Goal: Information Seeking & Learning: Learn about a topic

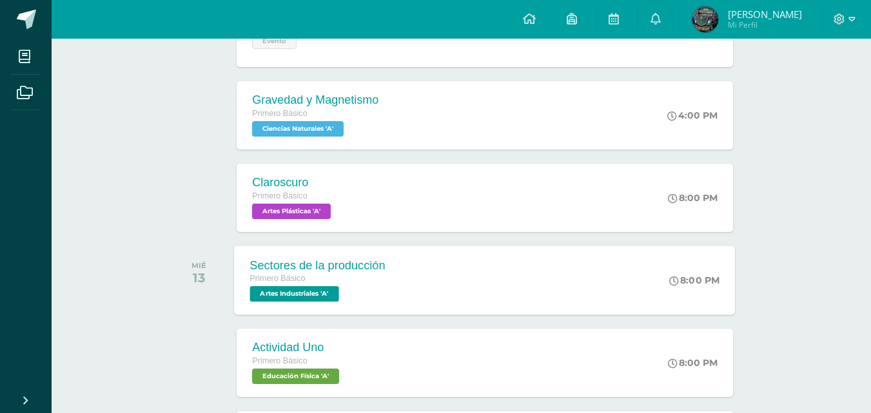
scroll to position [258, 0]
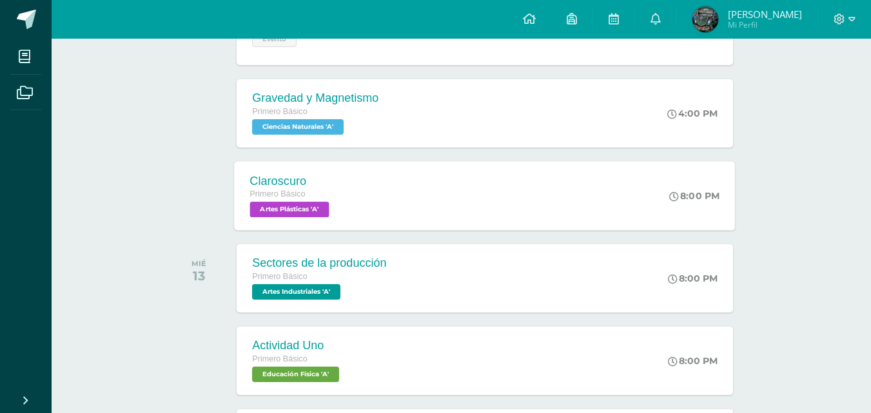
click at [304, 204] on span "Artes Plásticas 'A'" at bounding box center [289, 209] width 79 height 15
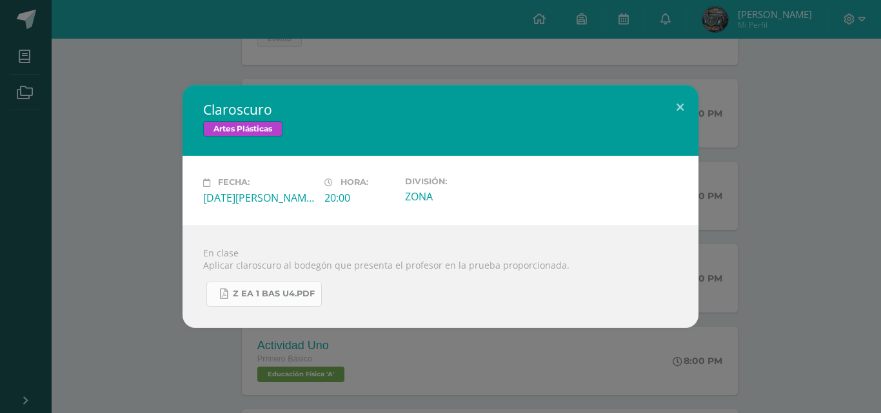
click at [291, 293] on span "Z eA 1 Bas U4.pdf" at bounding box center [274, 294] width 82 height 10
click at [689, 104] on button at bounding box center [679, 107] width 37 height 44
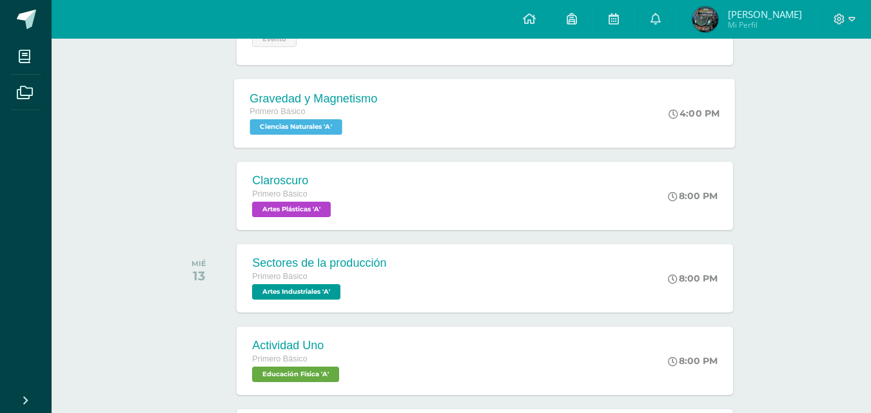
scroll to position [193, 0]
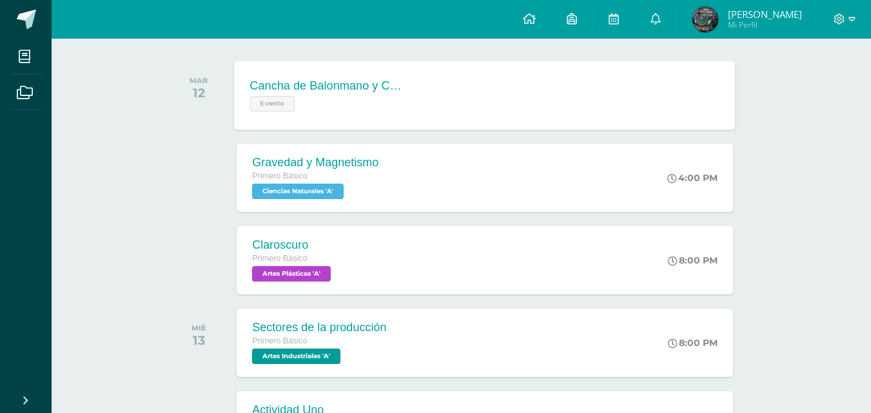
click at [277, 107] on span "Evento" at bounding box center [272, 103] width 45 height 15
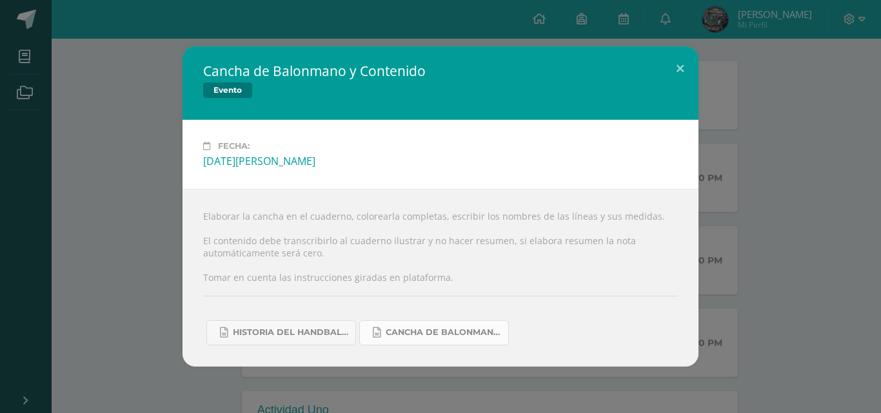
click at [453, 334] on span "Cancha de Balonmano.docx" at bounding box center [444, 333] width 116 height 10
click at [337, 331] on span "Historia del handball.docx" at bounding box center [291, 333] width 116 height 10
click at [672, 72] on button at bounding box center [679, 68] width 37 height 44
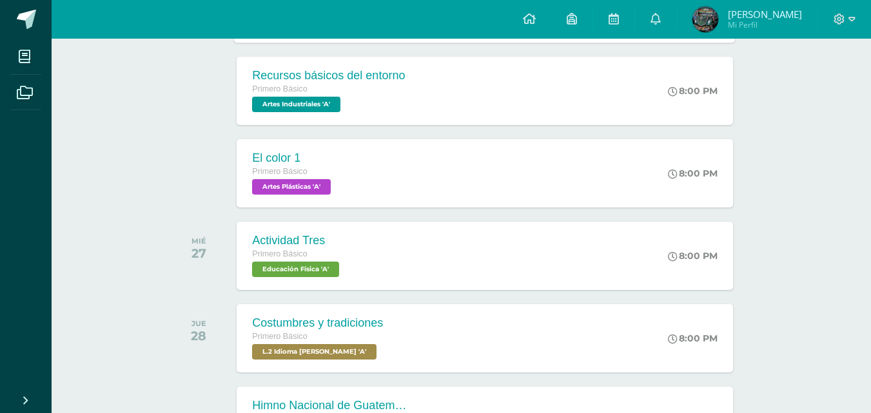
scroll to position [1612, 0]
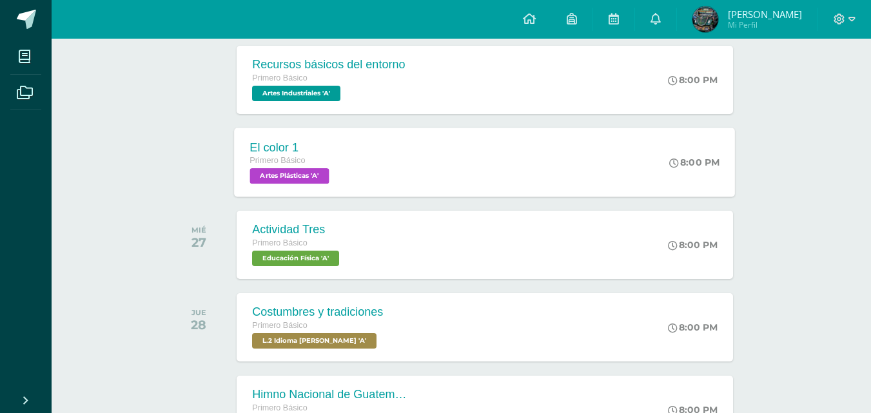
click at [268, 168] on div "Primero Básico" at bounding box center [291, 161] width 83 height 14
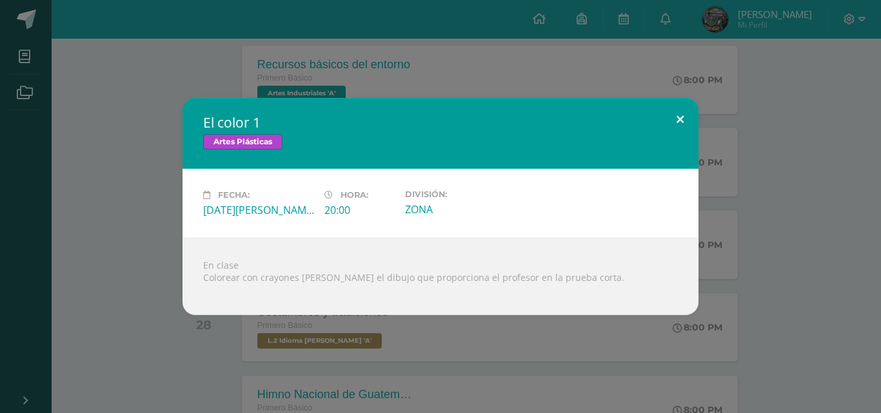
click at [669, 115] on button at bounding box center [679, 120] width 37 height 44
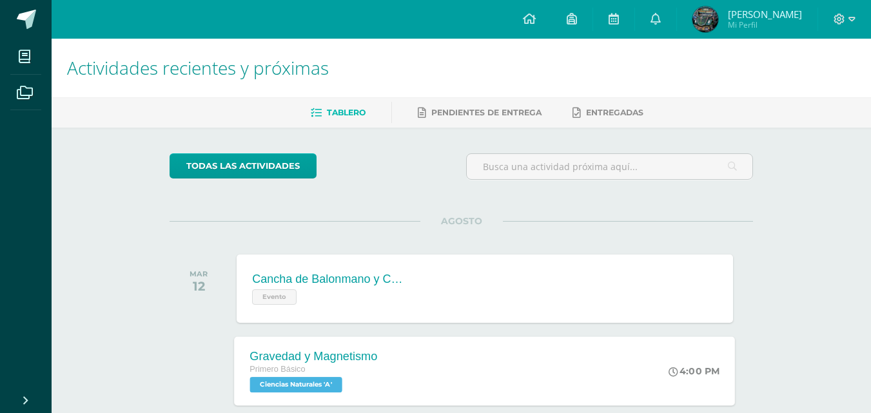
click at [320, 381] on span "Ciencias Naturales 'A'" at bounding box center [296, 384] width 92 height 15
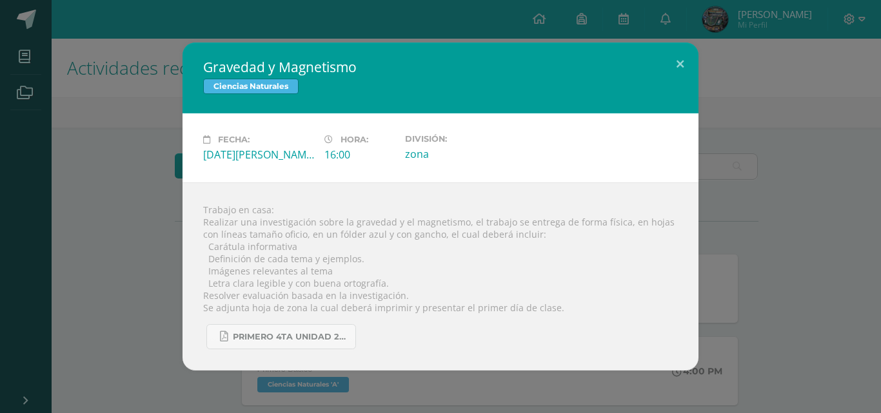
click at [264, 66] on h2 "Gravedad y Magnetismo" at bounding box center [440, 67] width 475 height 18
click at [669, 63] on button at bounding box center [679, 65] width 37 height 44
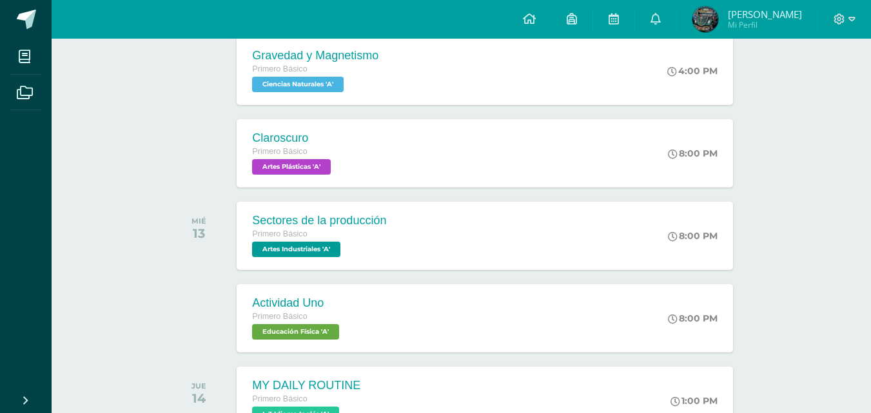
scroll to position [322, 0]
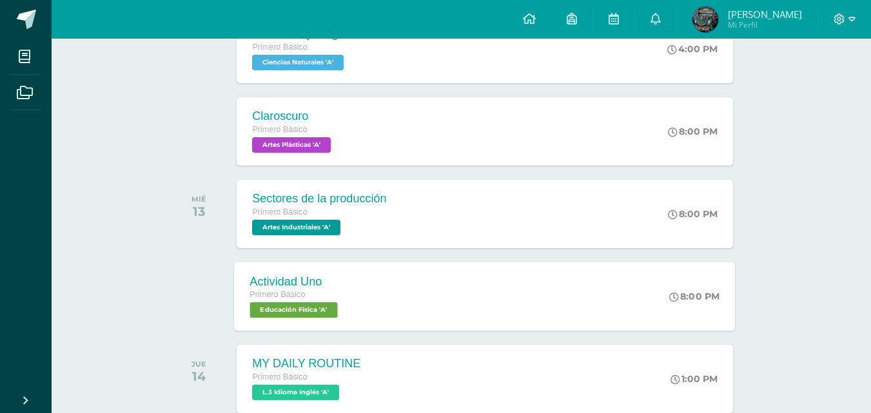
drag, startPoint x: 382, startPoint y: 229, endPoint x: 358, endPoint y: 313, distance: 87.0
drag, startPoint x: 358, startPoint y: 313, endPoint x: 178, endPoint y: 240, distance: 194.4
click at [178, 240] on div "MIÉ 13" at bounding box center [202, 214] width 65 height 68
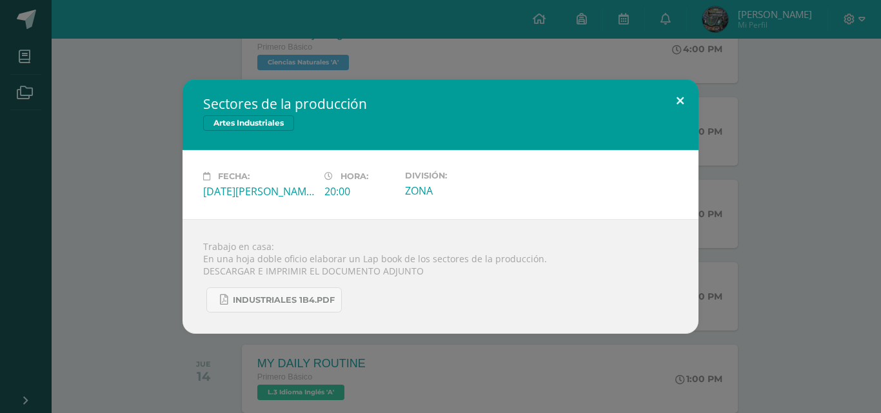
click at [681, 104] on button at bounding box center [679, 101] width 37 height 44
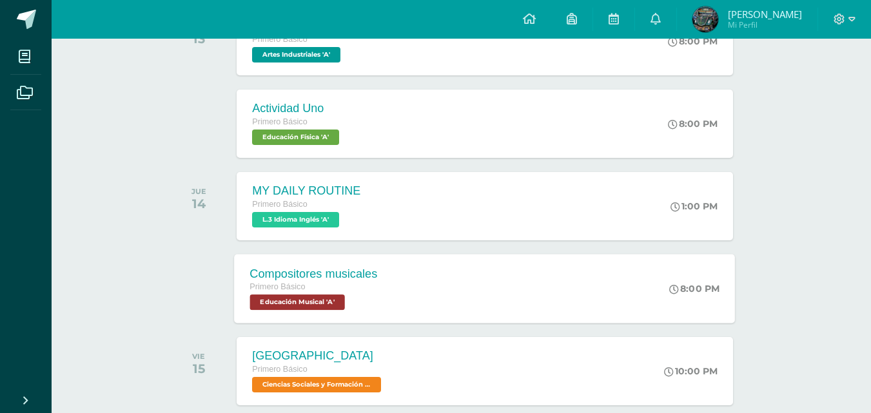
scroll to position [387, 0]
